Goal: Task Accomplishment & Management: Manage account settings

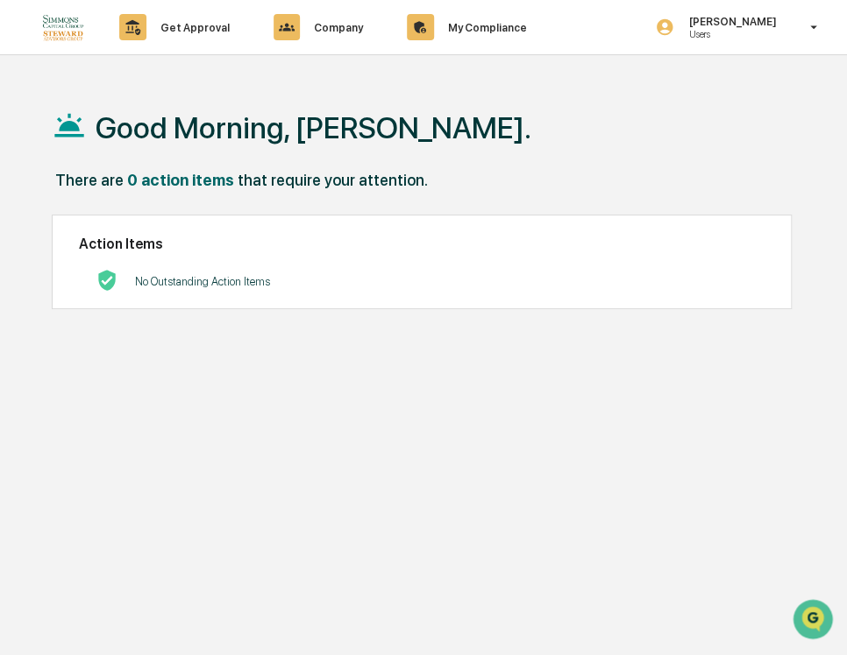
click at [308, 414] on div "Good Morning, [PERSON_NAME]. There are 0 action items that require your attenti…" at bounding box center [432, 410] width 814 height 655
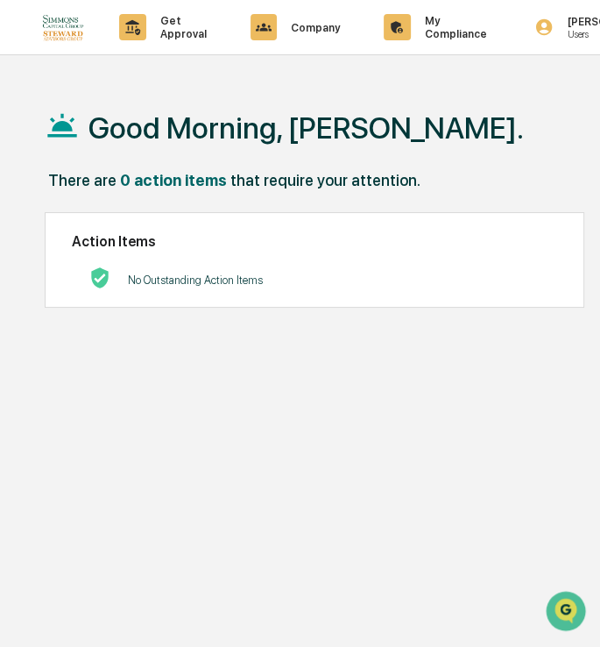
drag, startPoint x: 225, startPoint y: 117, endPoint x: 249, endPoint y: 117, distance: 23.7
click at [249, 117] on h1 "Good Morning, [PERSON_NAME]." at bounding box center [307, 127] width 436 height 35
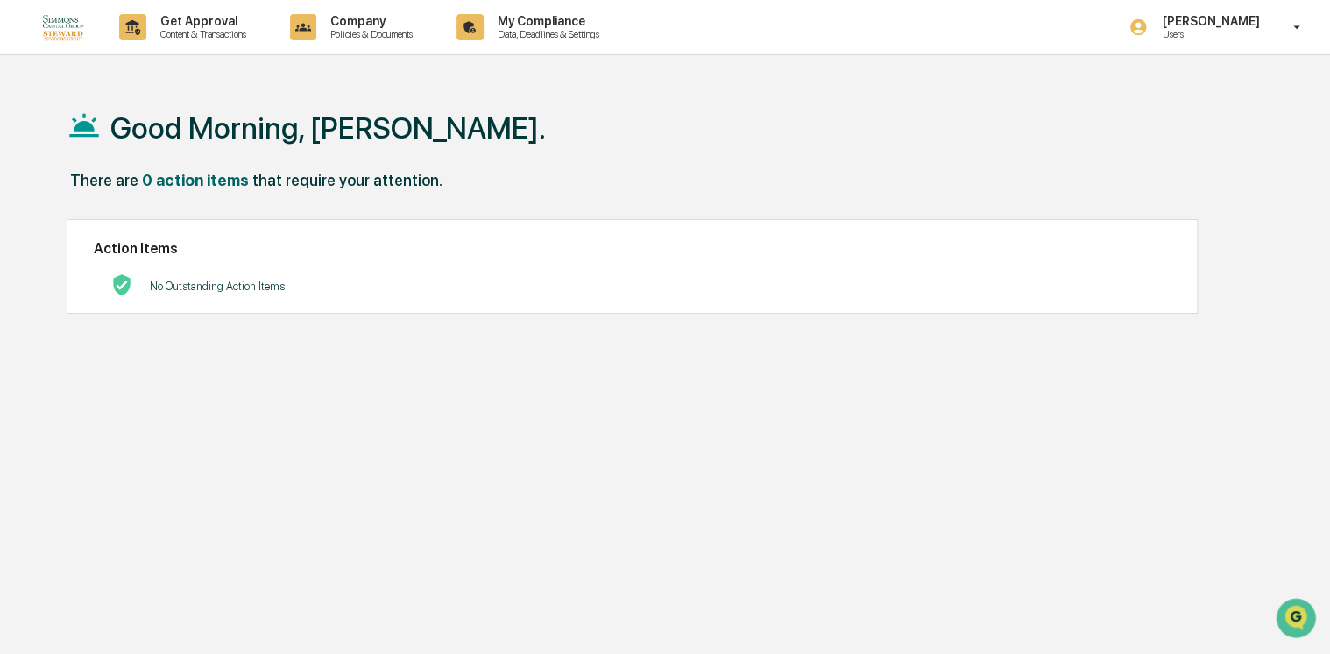
click at [507, 136] on div "Good Morning, [PERSON_NAME]." at bounding box center [665, 127] width 1197 height 88
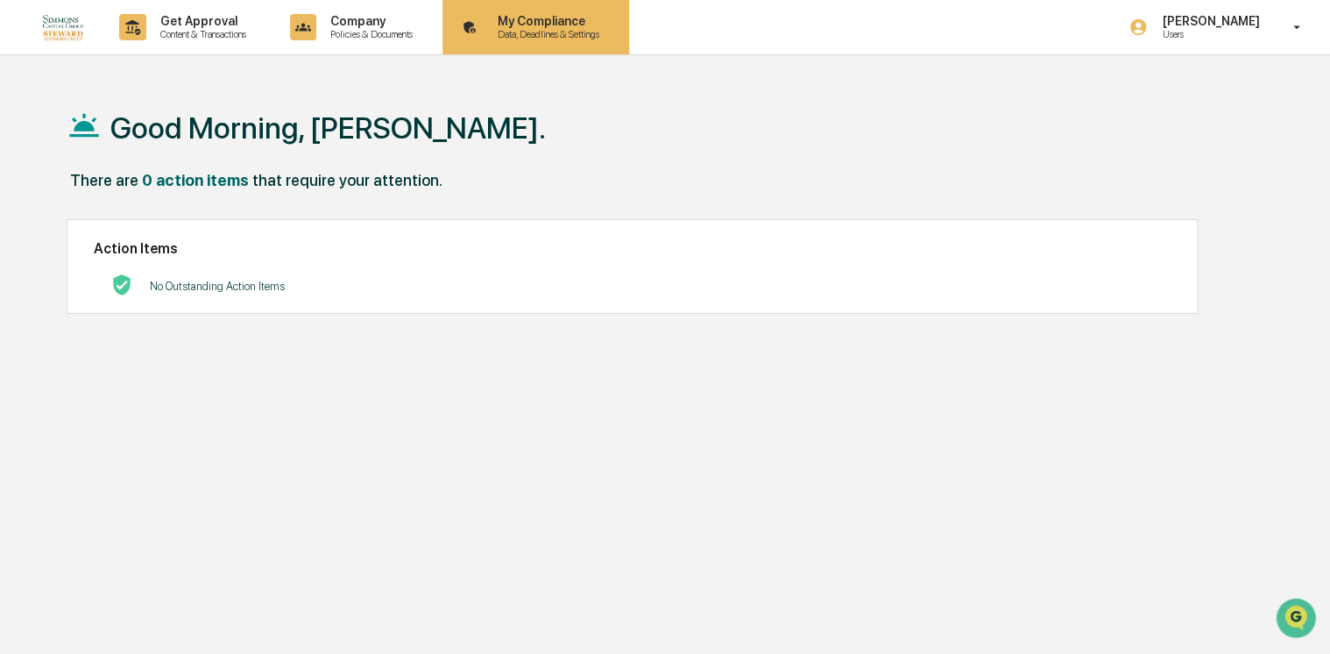
click at [507, 28] on div "My Compliance Data, Deadlines & Settings" at bounding box center [546, 27] width 124 height 26
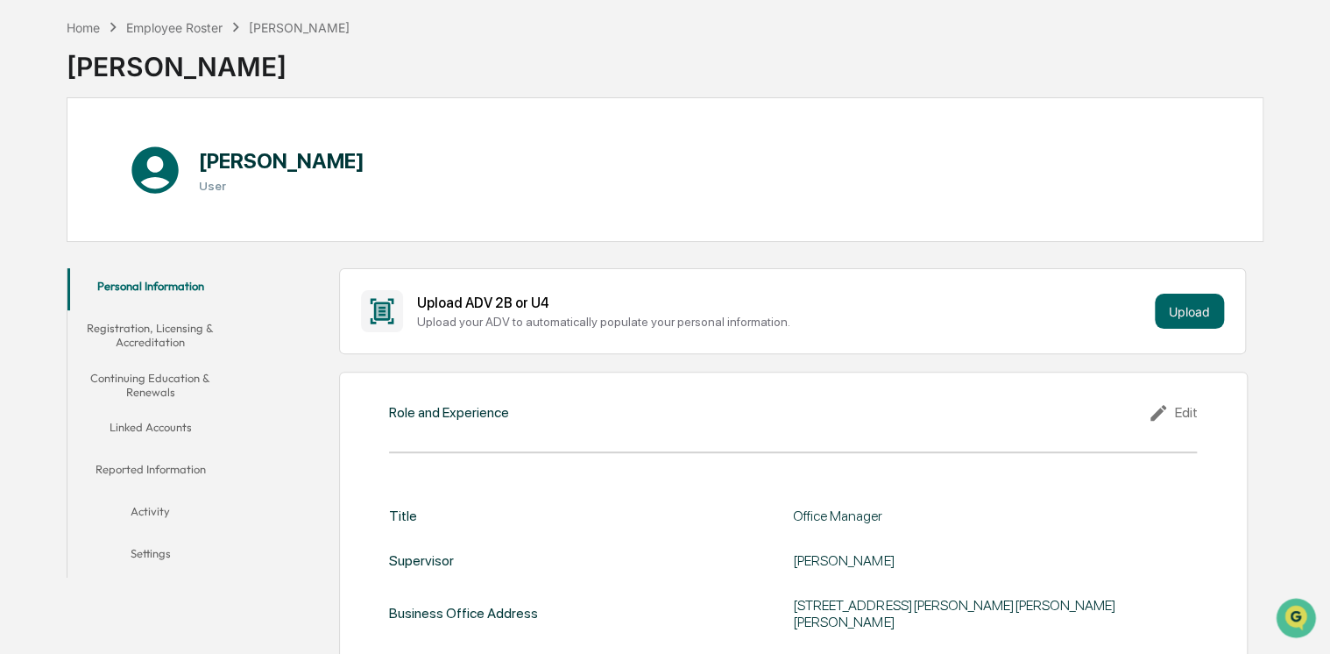
scroll to position [175, 0]
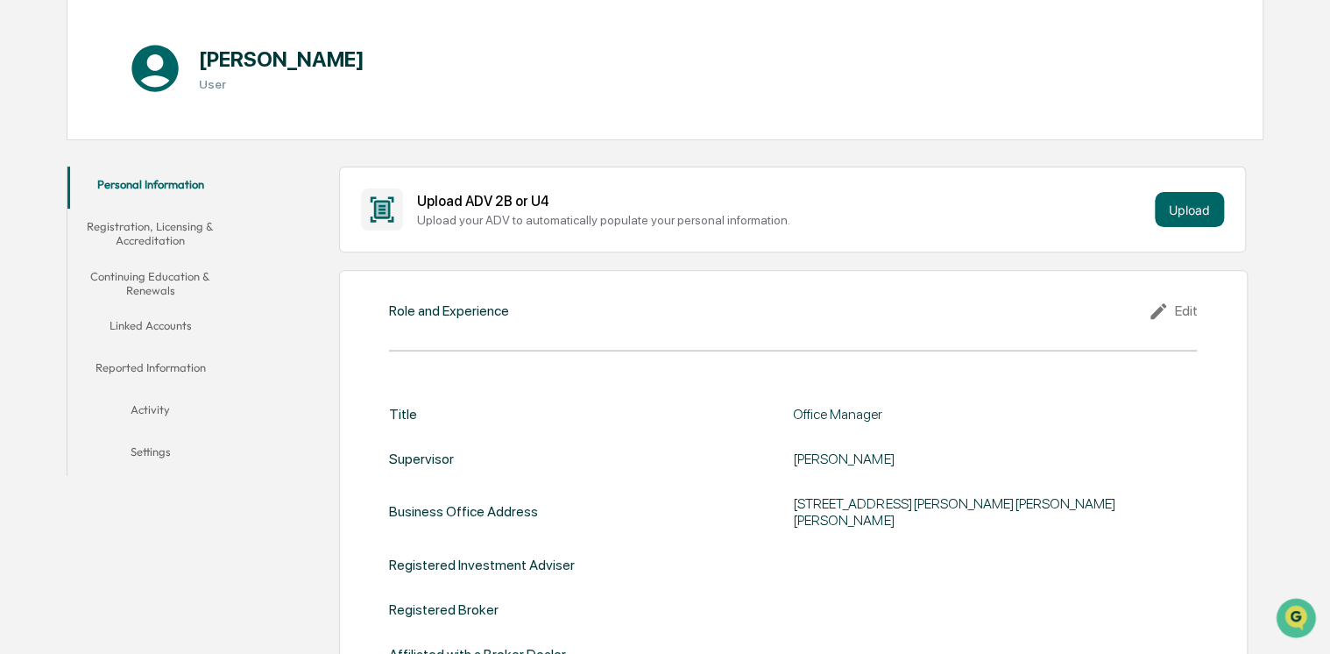
click at [129, 323] on button "Linked Accounts" at bounding box center [150, 329] width 166 height 42
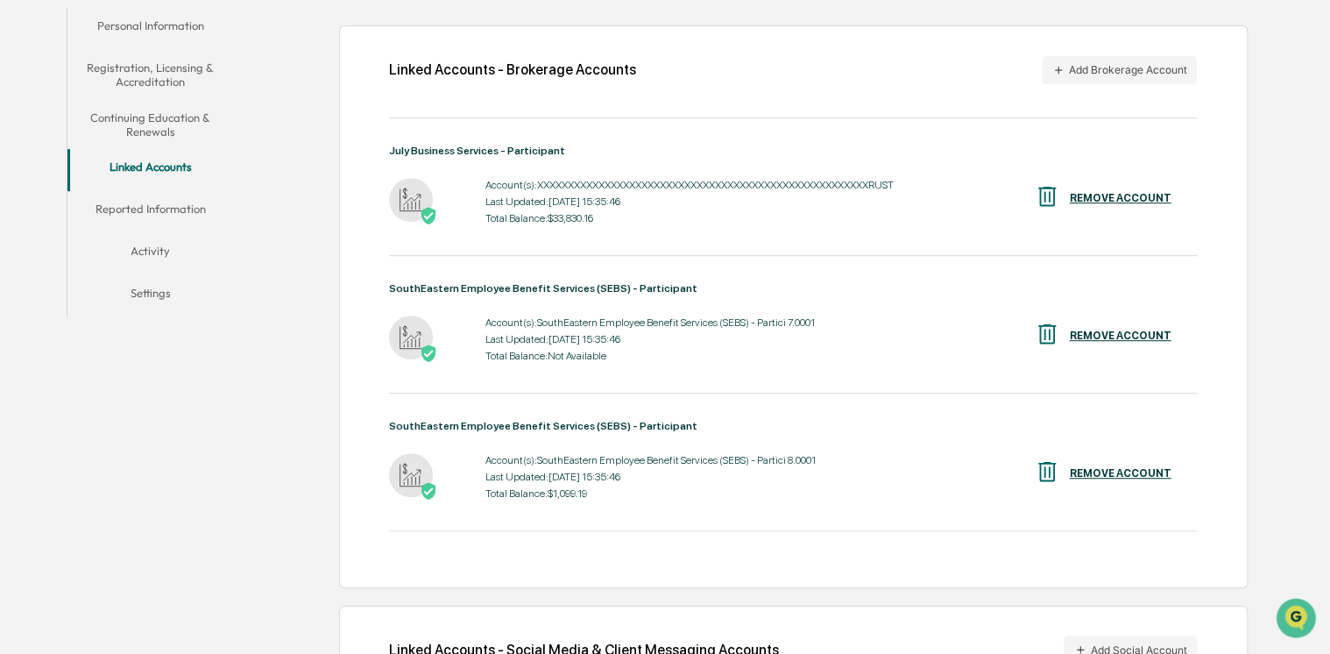
scroll to position [351, 0]
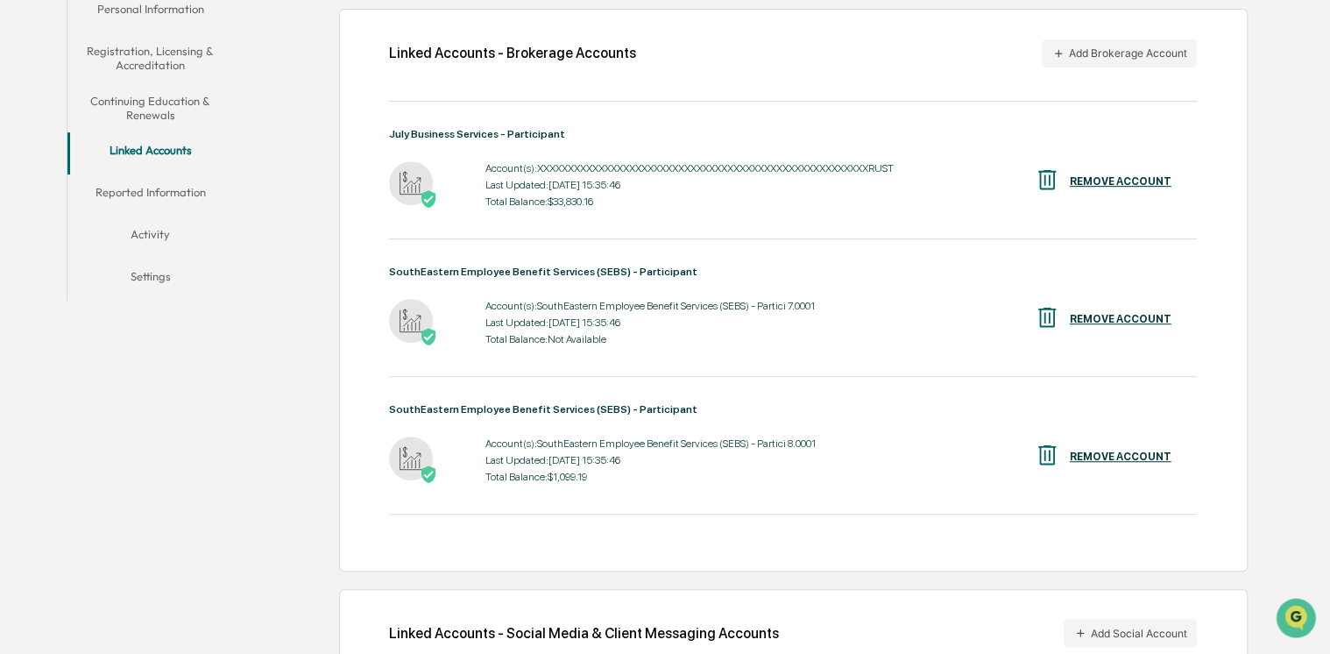
click at [507, 318] on div "REMOVE ACCOUNT" at bounding box center [1120, 319] width 102 height 12
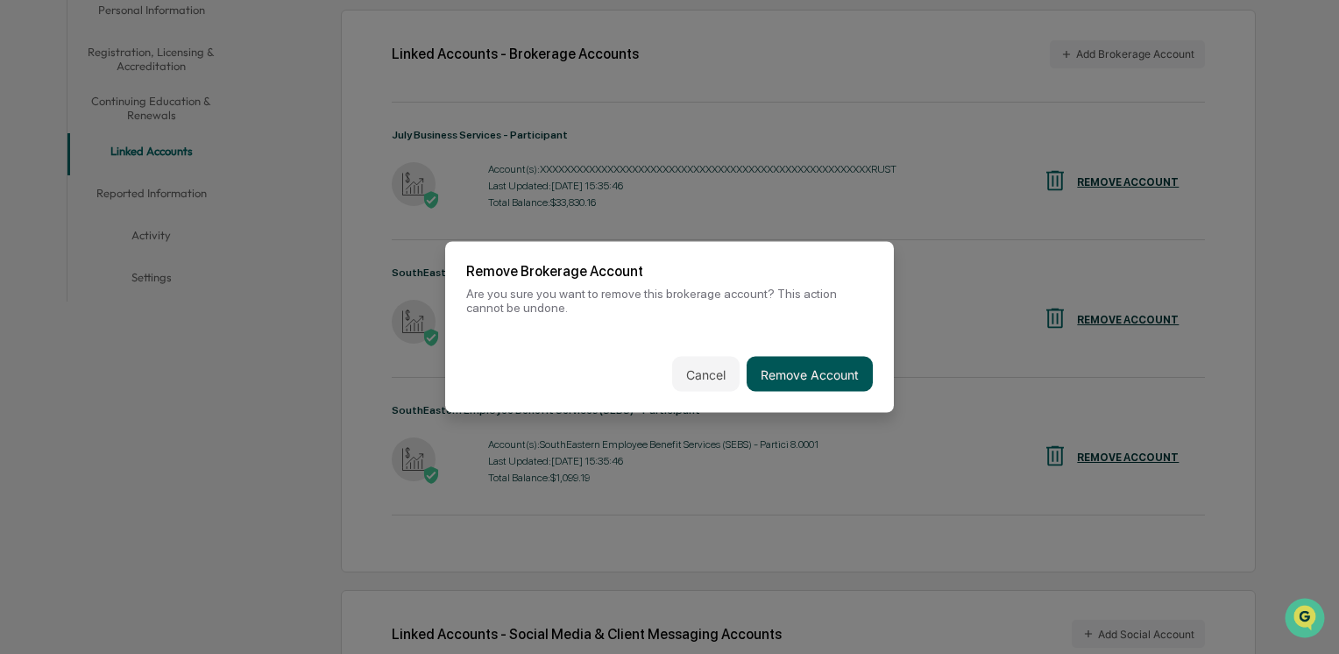
click at [507, 377] on button "Remove Account" at bounding box center [810, 374] width 126 height 35
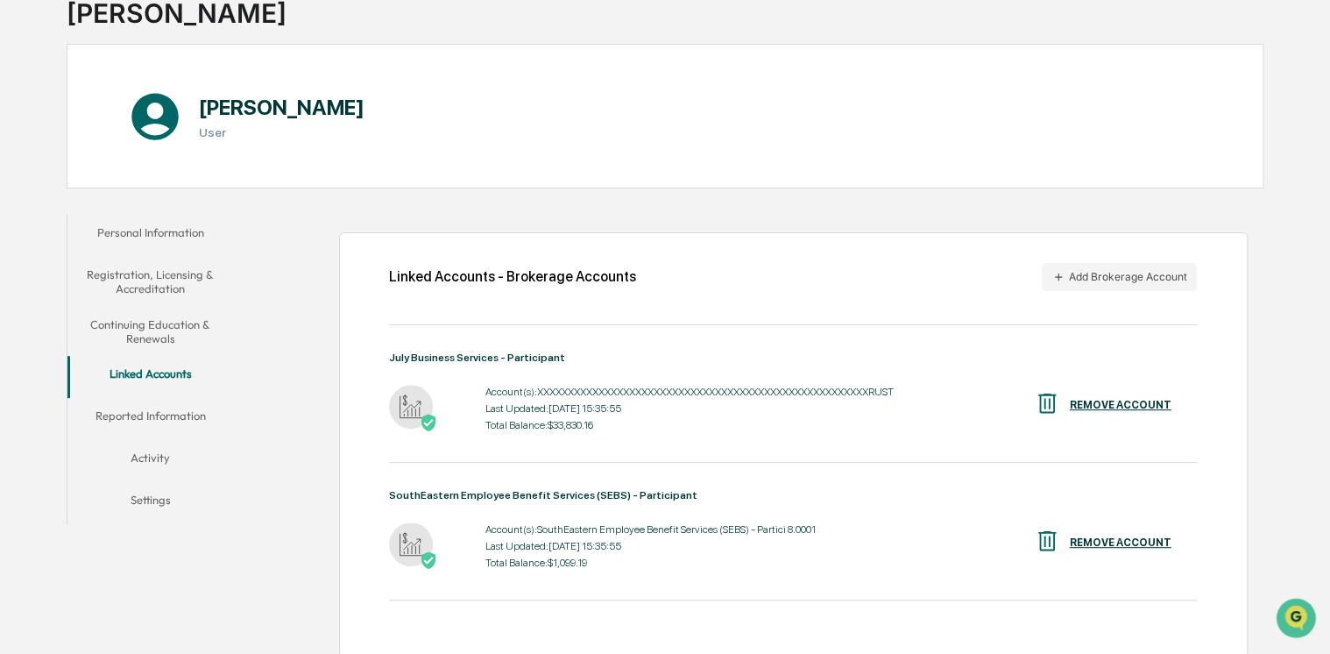
scroll to position [0, 0]
